Goal: Obtain resource: Download file/media

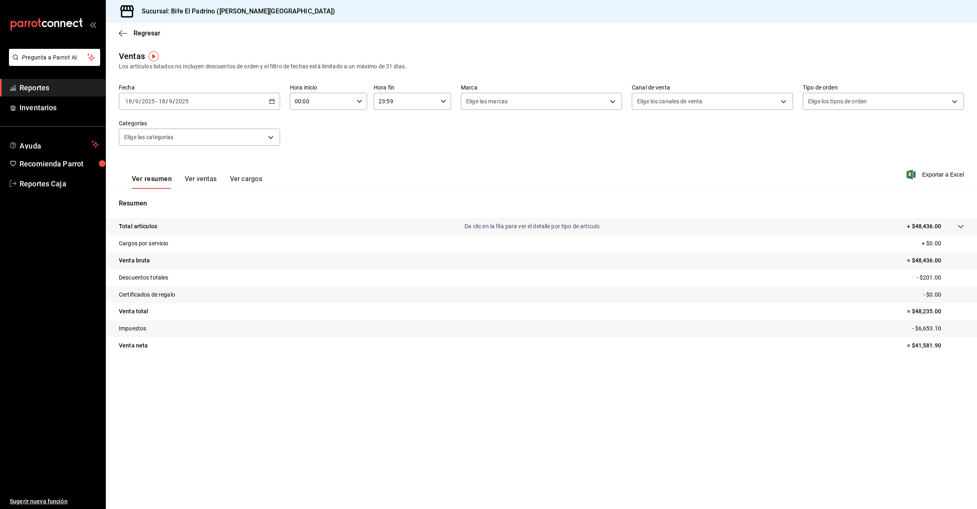
click at [49, 87] on span "Reportes" at bounding box center [59, 87] width 79 height 11
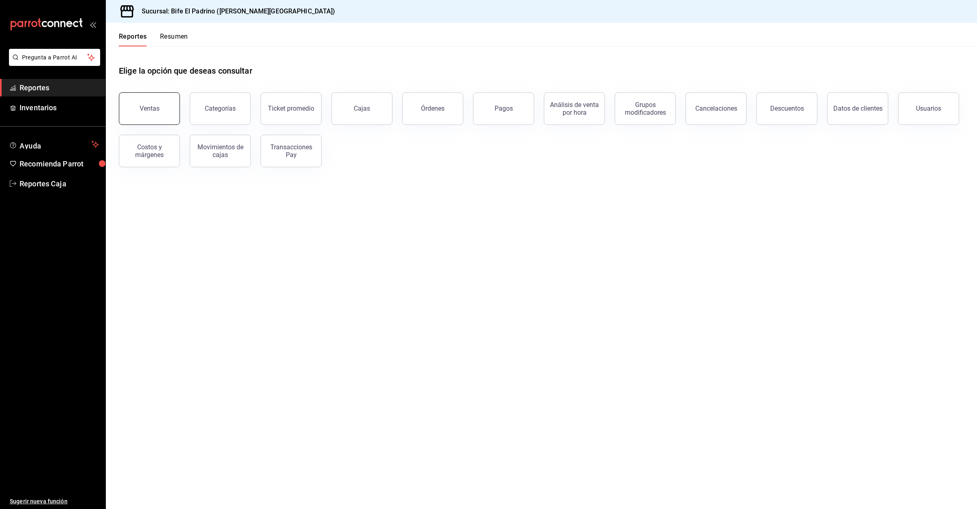
click at [147, 103] on button "Ventas" at bounding box center [149, 108] width 61 height 33
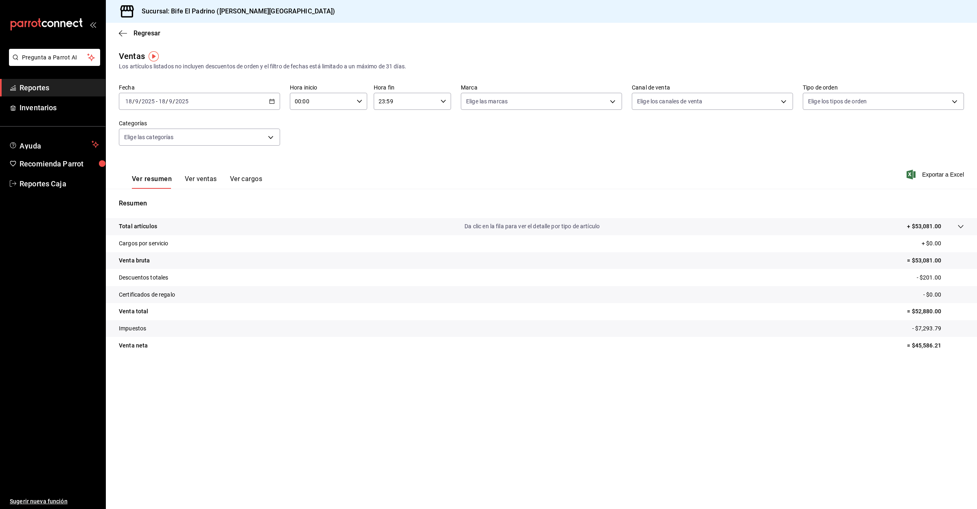
click at [38, 87] on span "Reportes" at bounding box center [59, 87] width 79 height 11
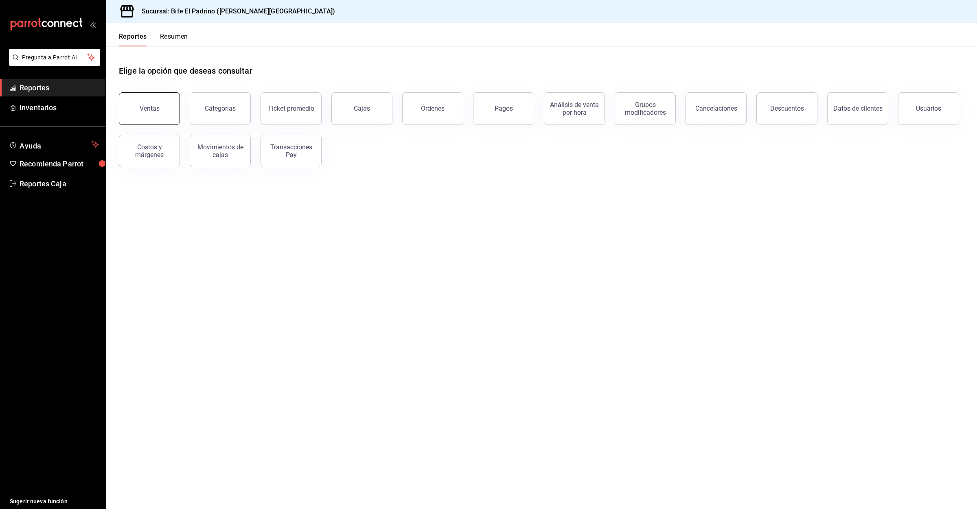
click at [164, 114] on button "Ventas" at bounding box center [149, 108] width 61 height 33
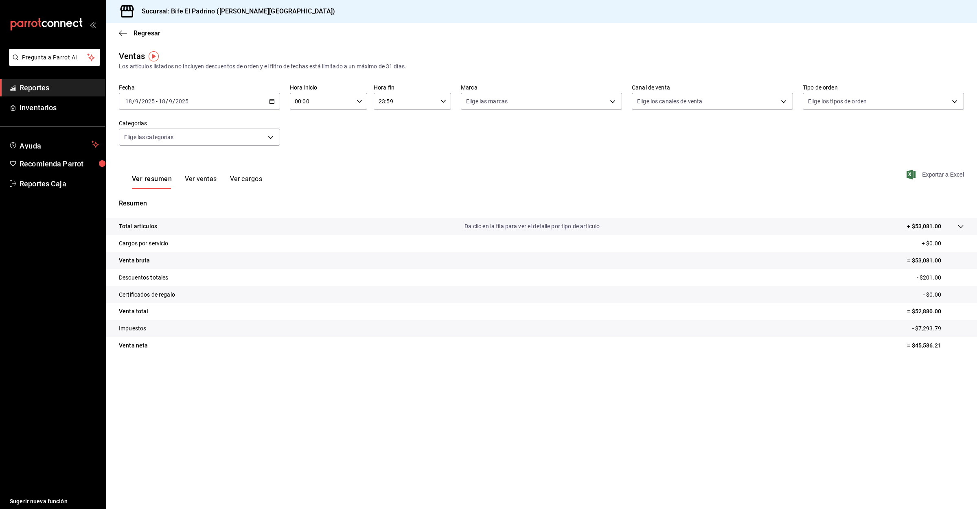
click at [928, 177] on span "Exportar a Excel" at bounding box center [936, 175] width 56 height 10
